Goal: Ask a question

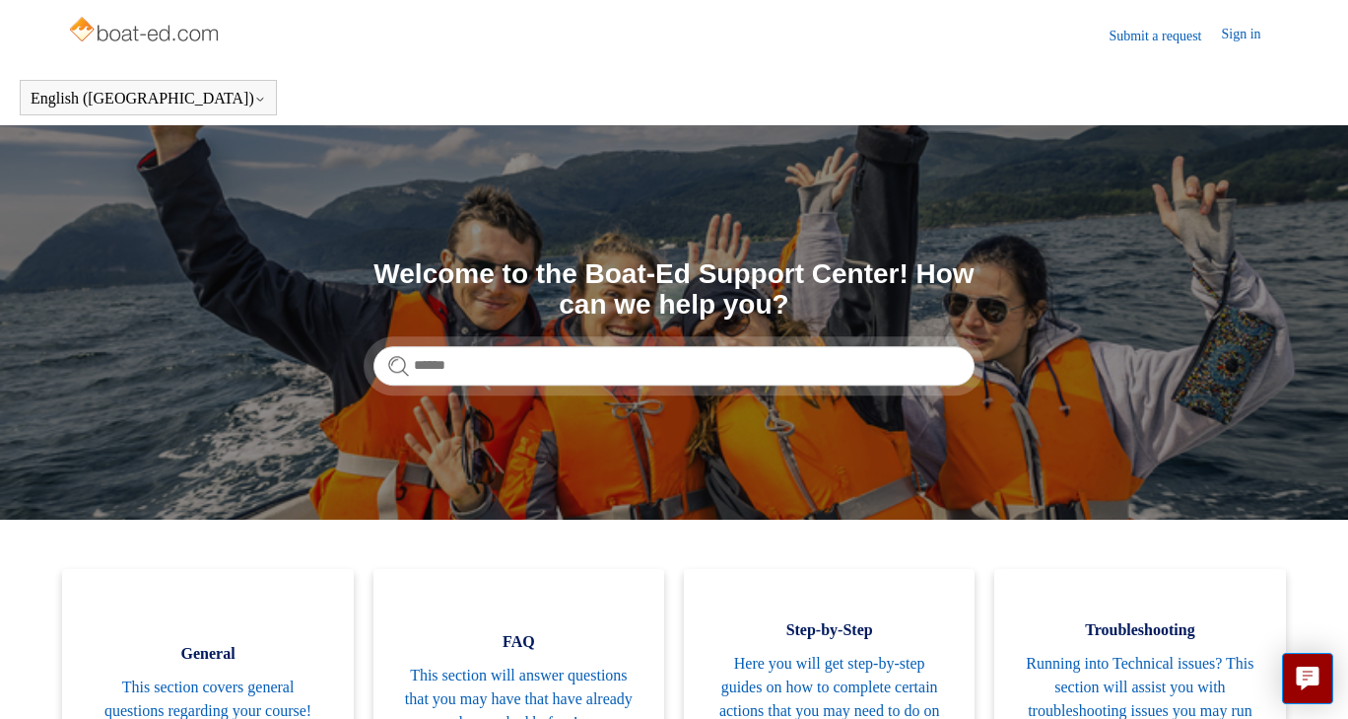
type input "*"
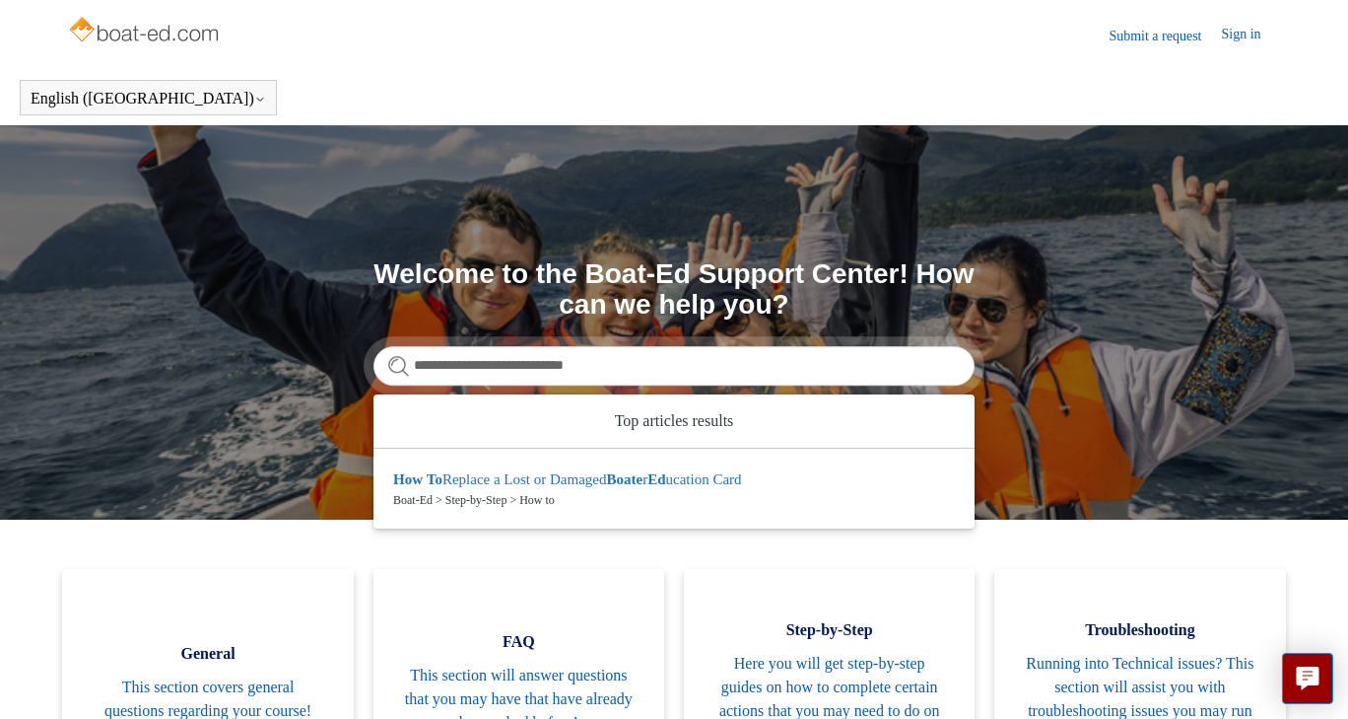
type input "**********"
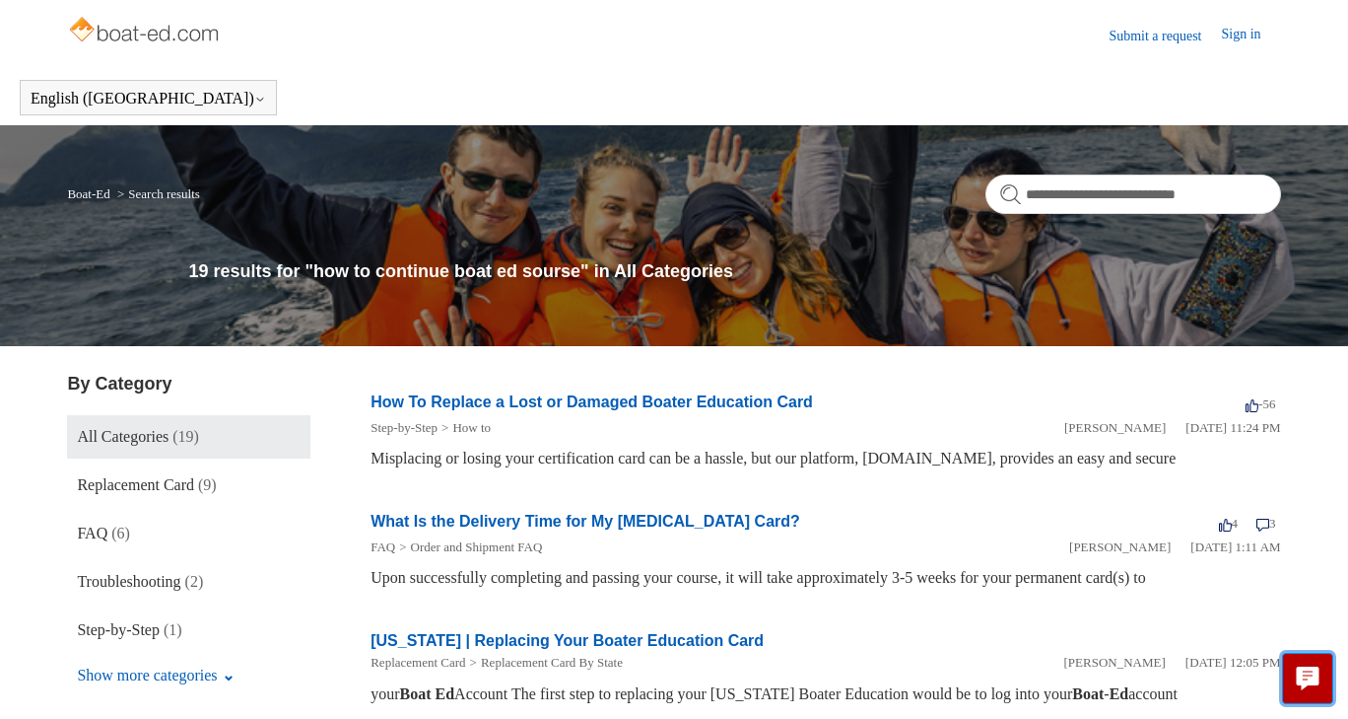
click at [1321, 678] on button "Live chat" at bounding box center [1307, 678] width 51 height 51
click at [1166, 35] on link "Submit a request" at bounding box center [1165, 36] width 112 height 21
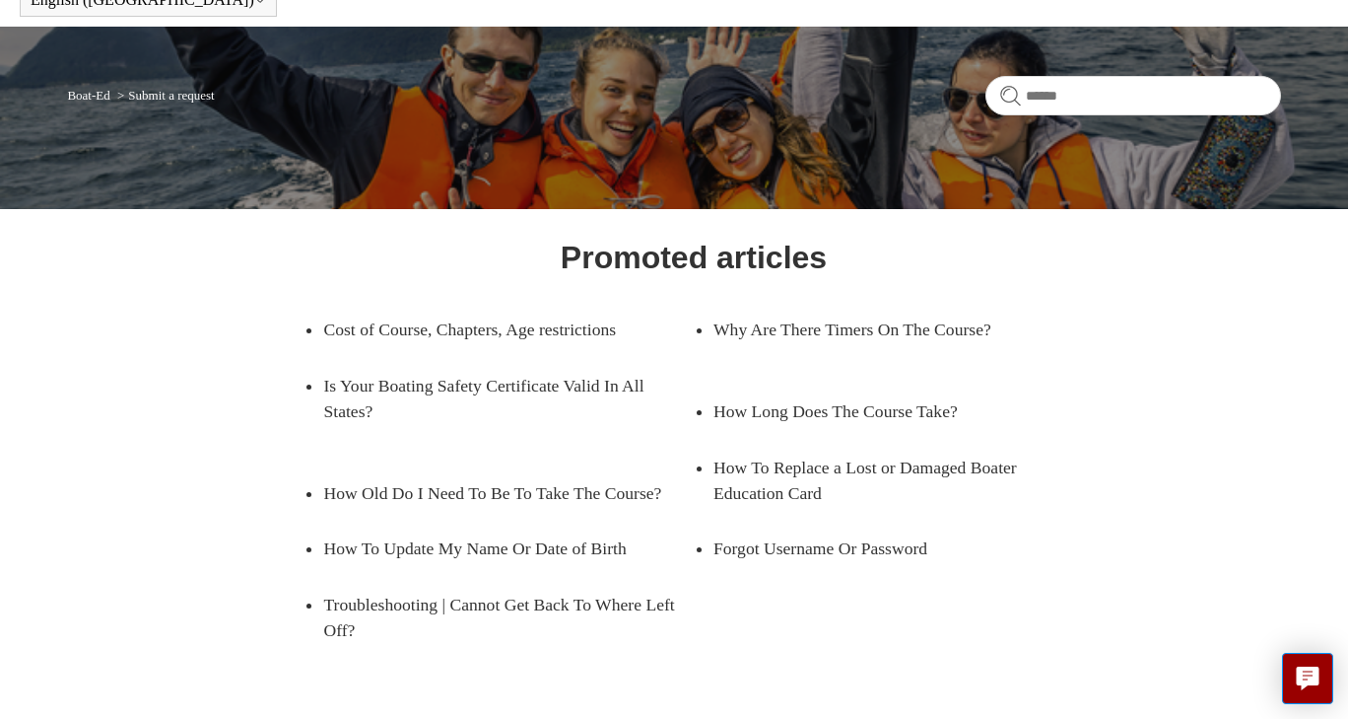
scroll to position [102, 0]
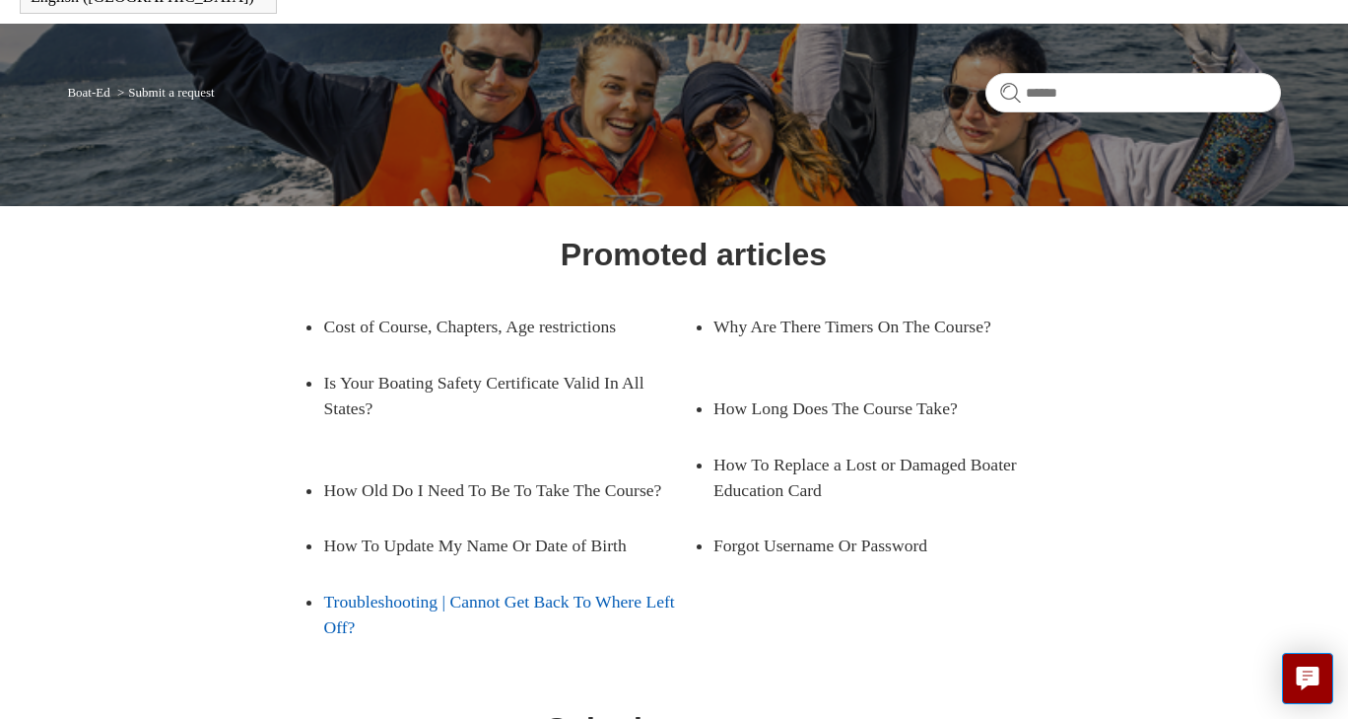
click at [621, 600] on link "Troubleshooting | Cannot Get Back To Where Left Off?" at bounding box center [508, 615] width 371 height 82
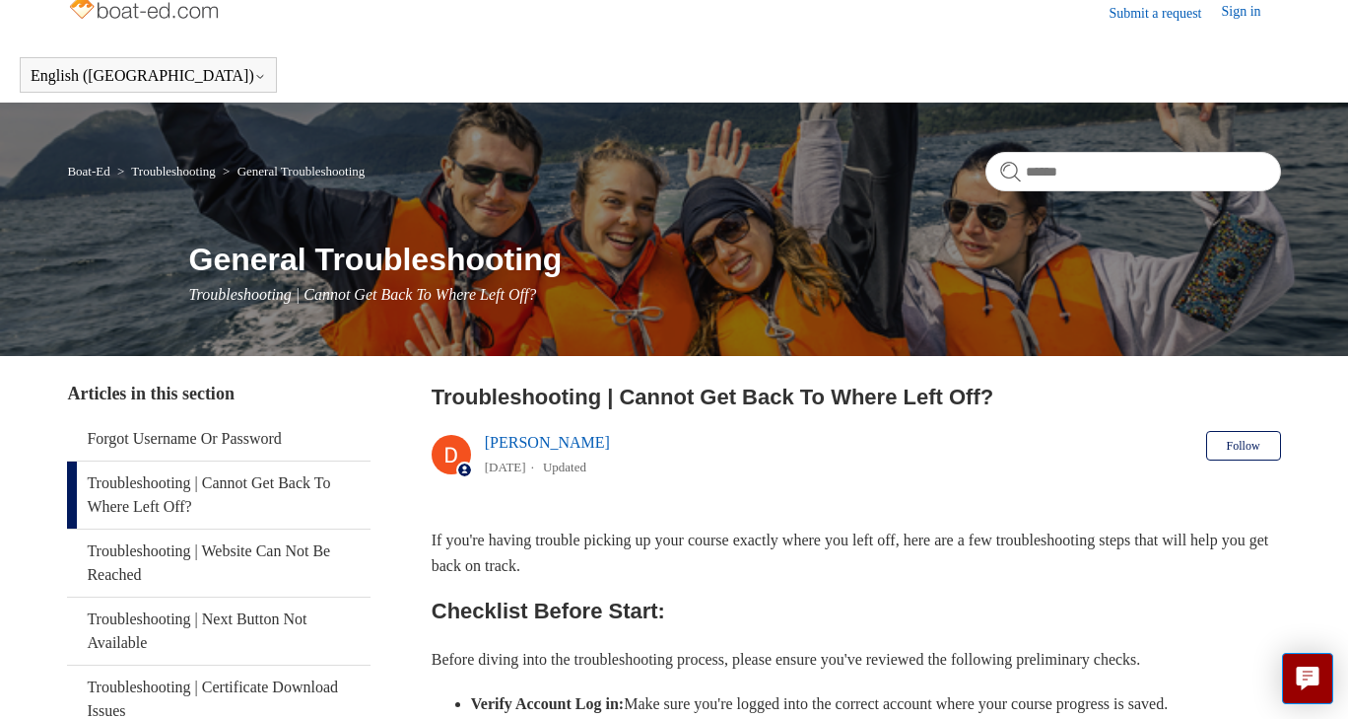
scroll to position [22, 0]
